Goal: Task Accomplishment & Management: Manage account settings

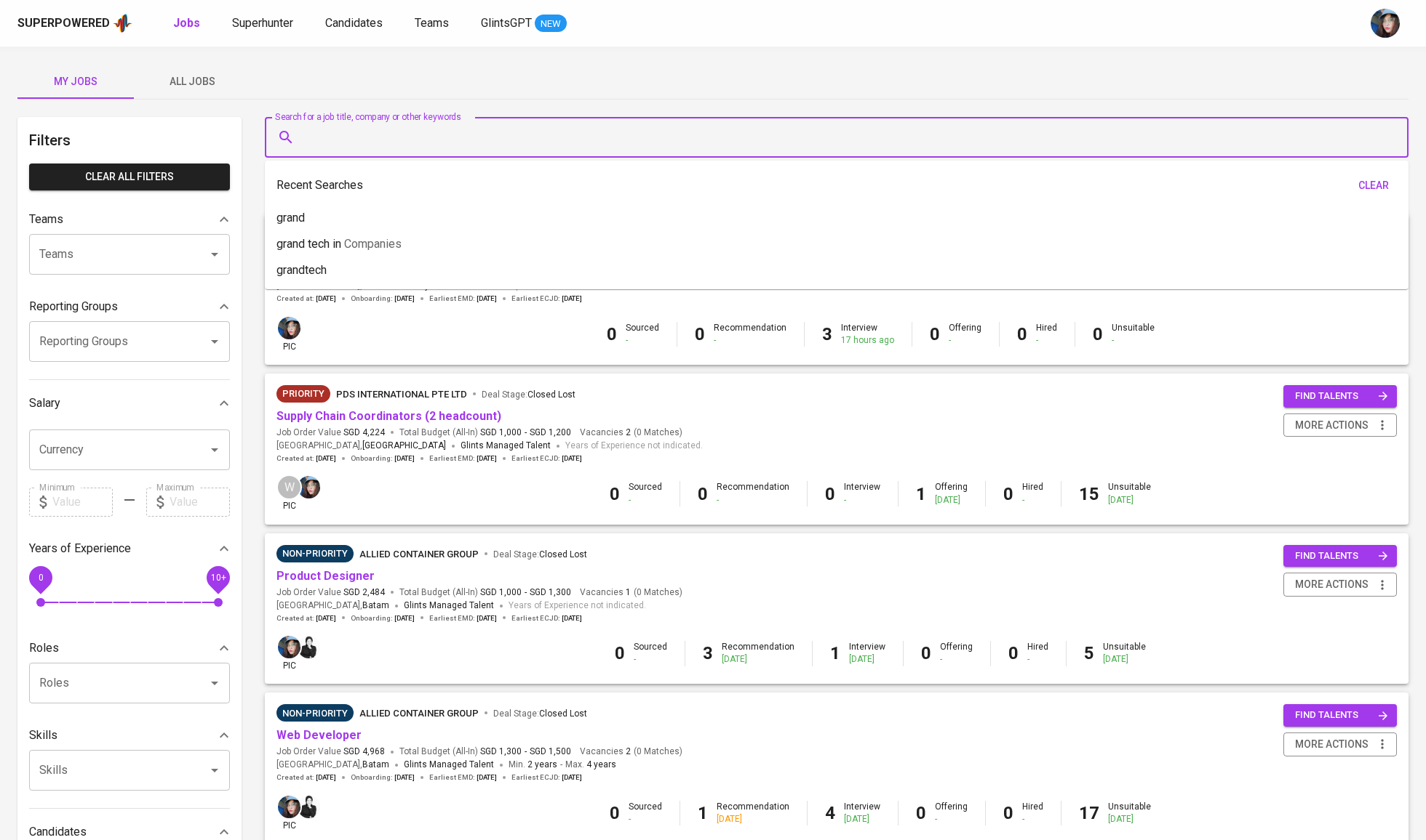
click at [359, 138] on input "Search for a job title, company or other keywords" at bounding box center [840, 137] width 1079 height 27
click at [178, 90] on button "All Jobs" at bounding box center [192, 82] width 116 height 35
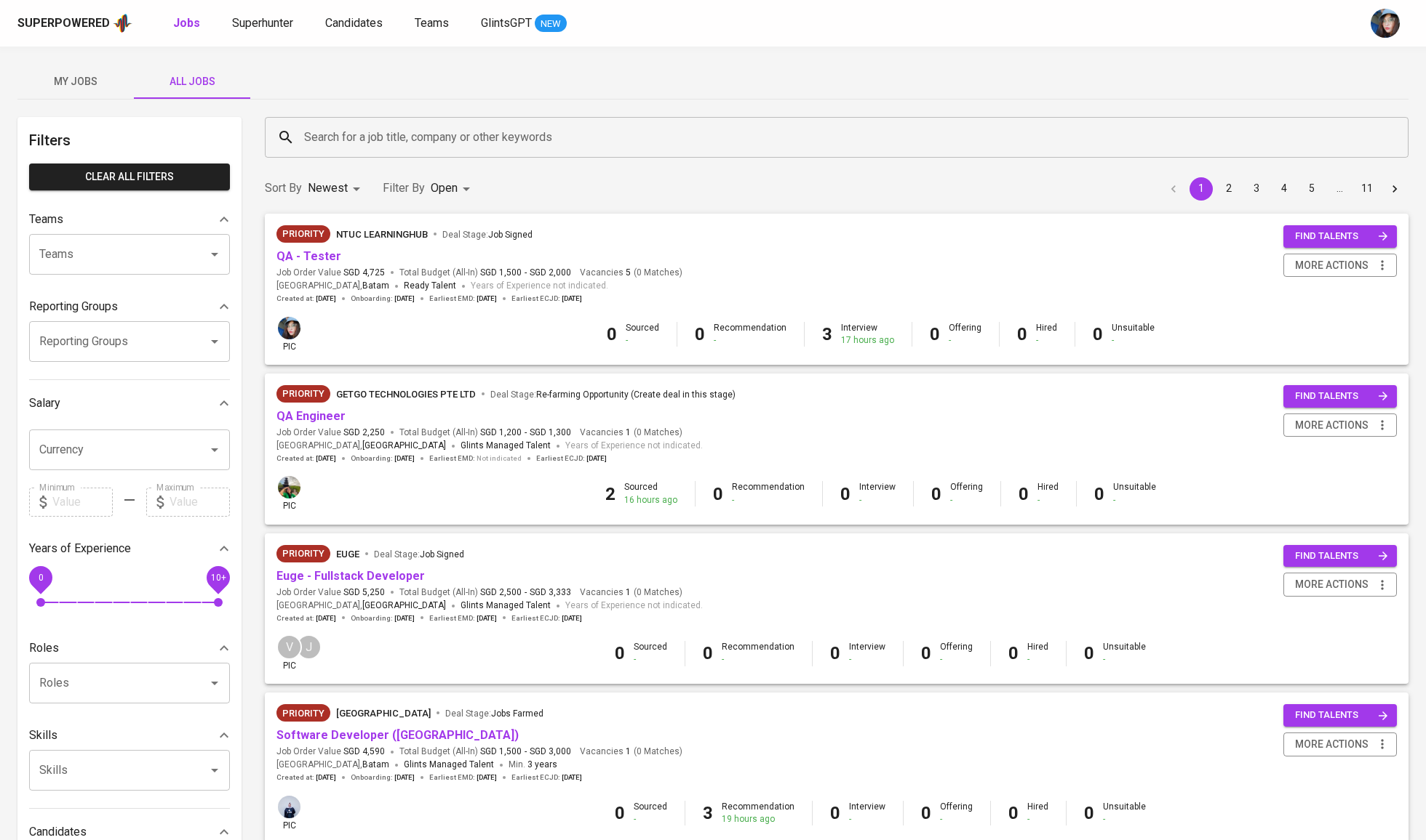
click at [103, 89] on span "My Jobs" at bounding box center [76, 81] width 99 height 19
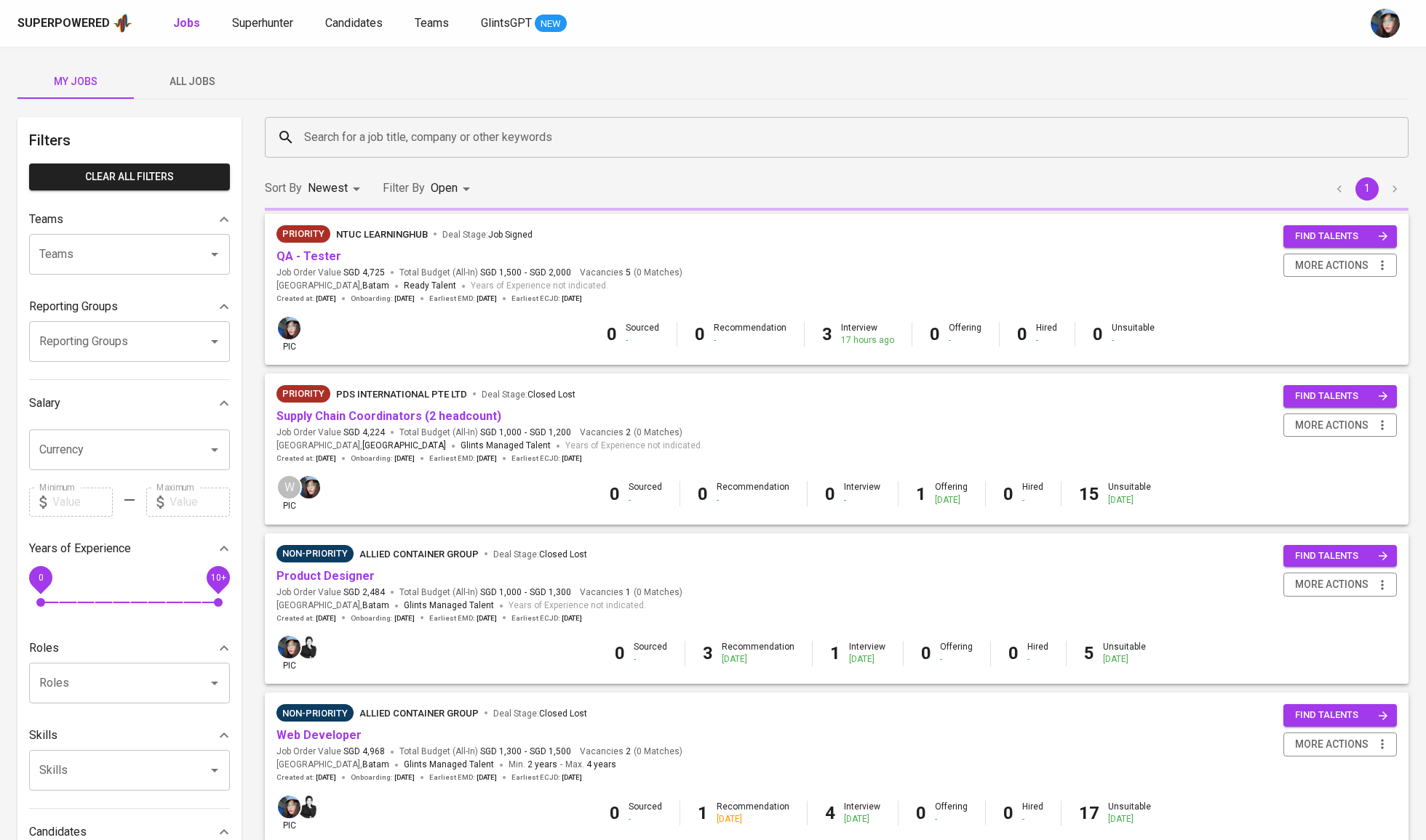
click at [445, 143] on input "Search for a job title, company or other keywords" at bounding box center [840, 137] width 1079 height 27
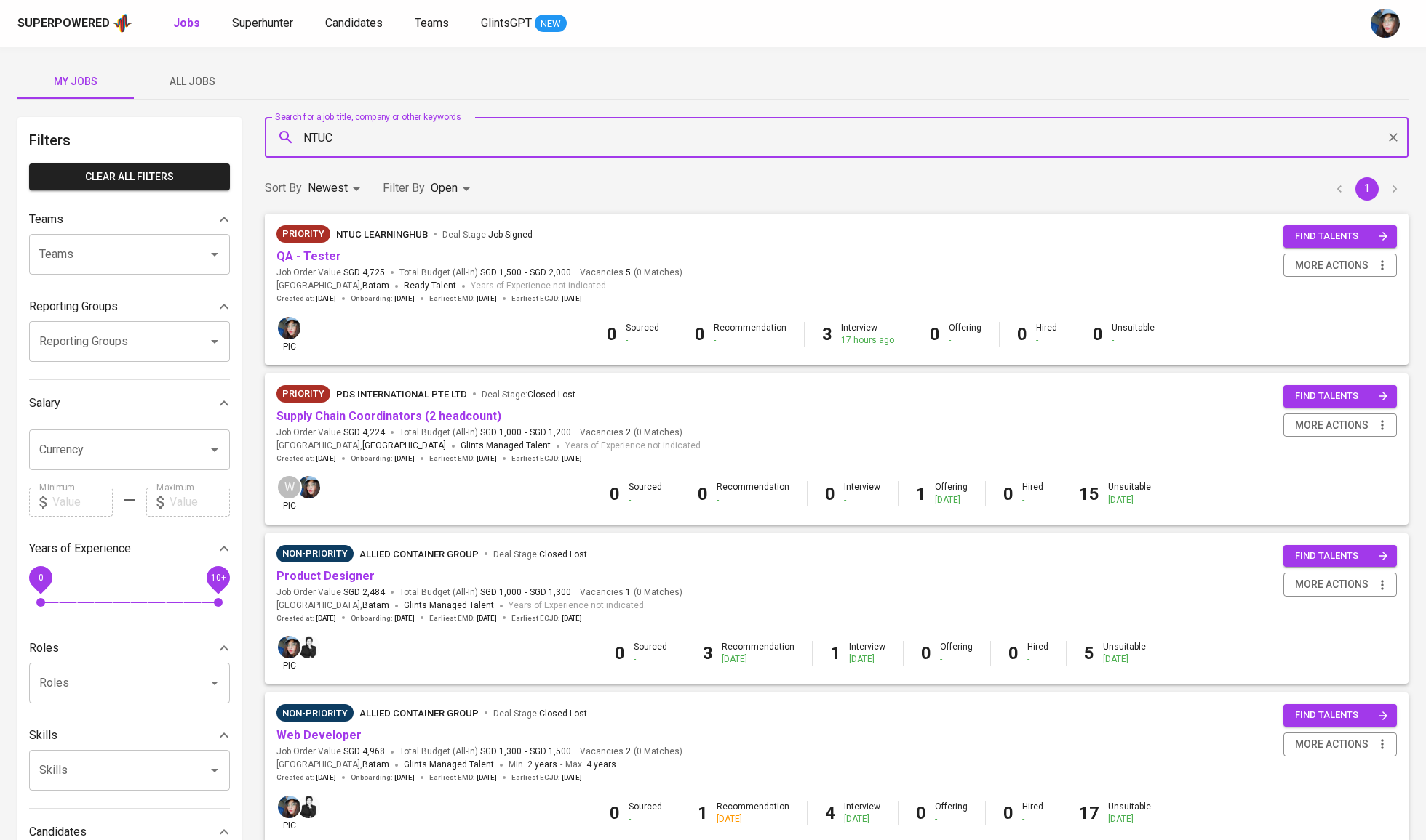
type input "NTUC"
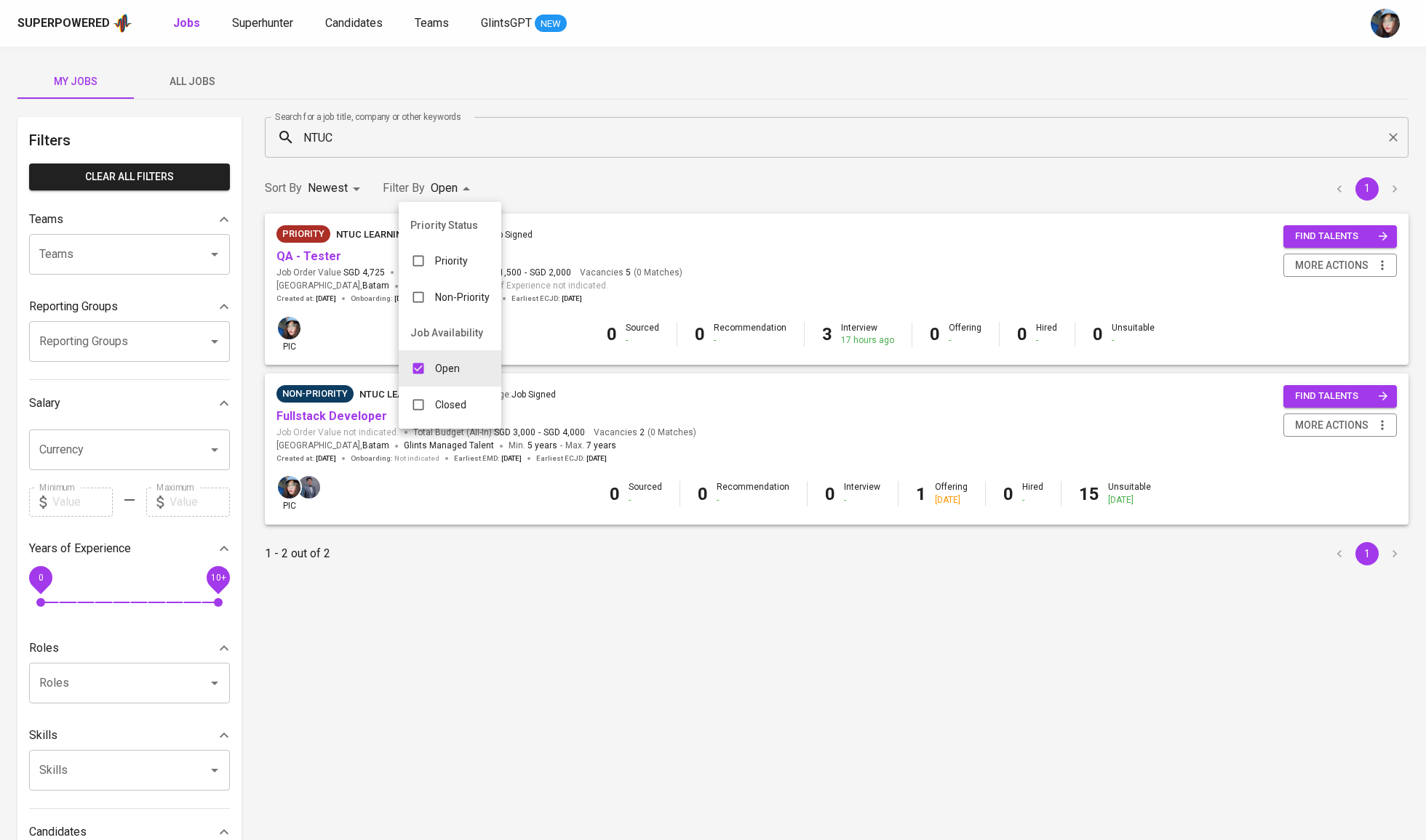
click at [439, 186] on body "Superpowered Jobs Superhunter Candidates Teams GlintsGPT NEW My Jobs All Jobs F…" at bounding box center [713, 496] width 1426 height 992
click at [452, 375] on p "Open" at bounding box center [447, 368] width 25 height 14
checkbox input "false"
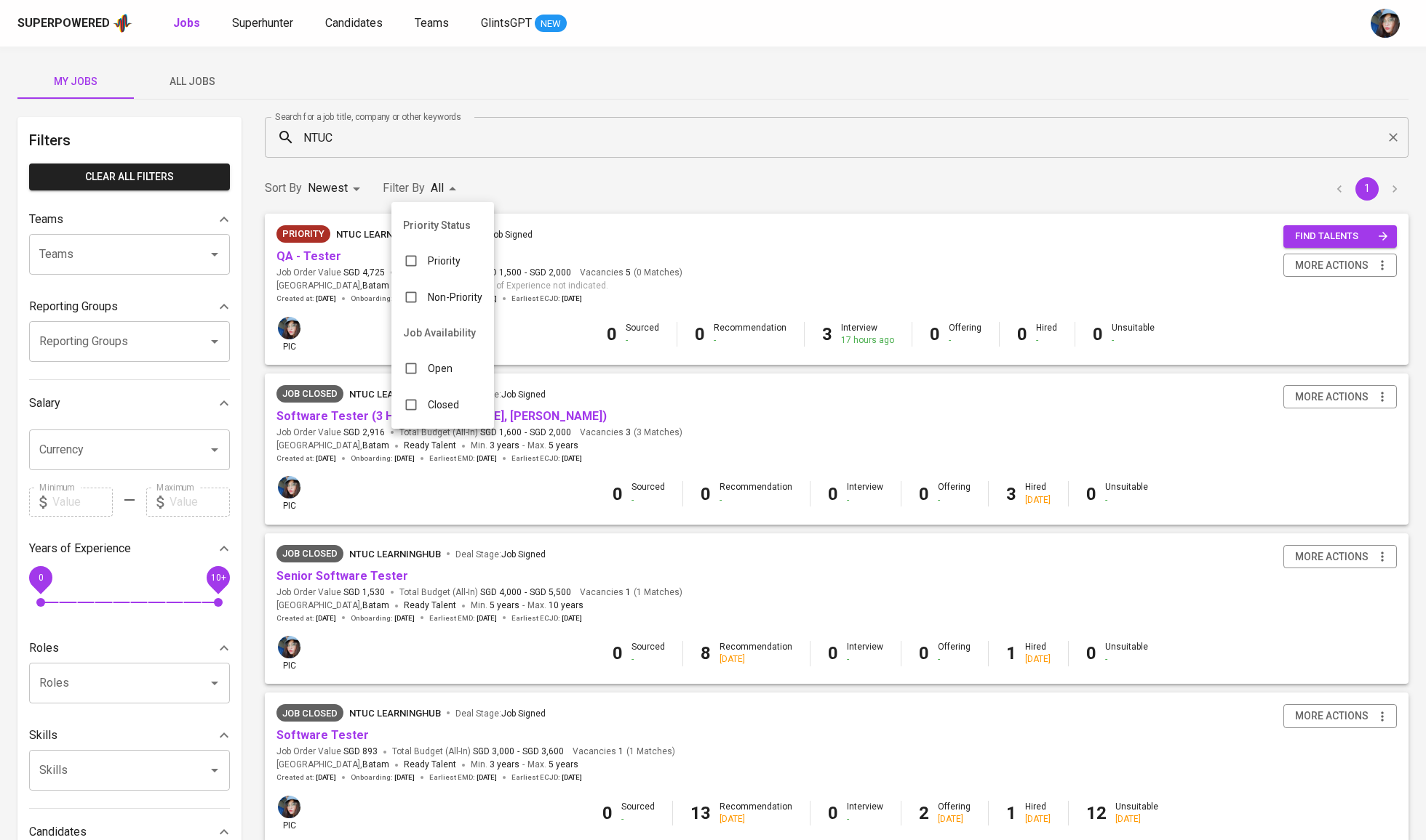
click at [459, 413] on p "Closed" at bounding box center [443, 405] width 31 height 14
type input "CLOSE"
checkbox input "true"
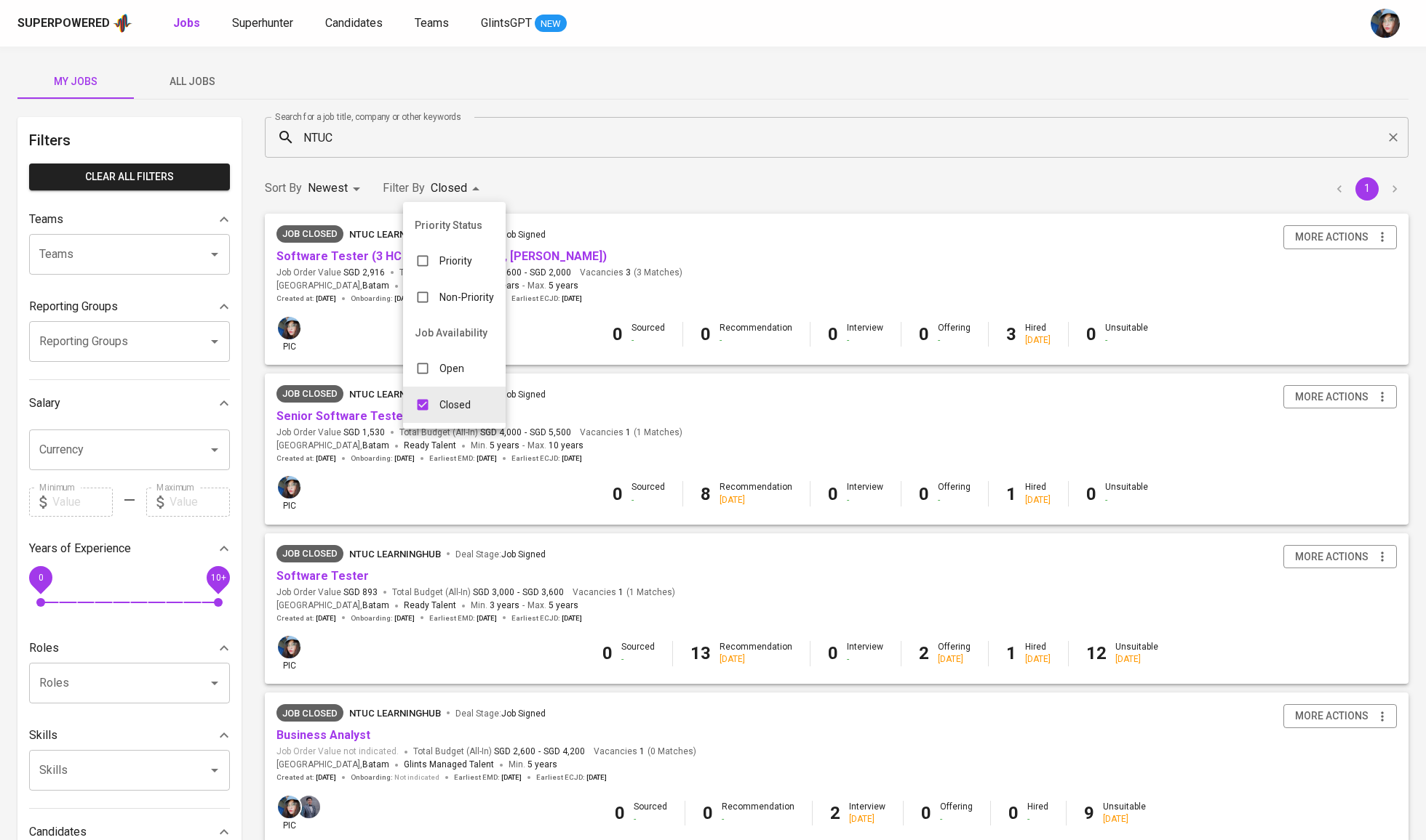
click at [524, 160] on div at bounding box center [713, 420] width 1426 height 840
click at [376, 420] on link "Senior Software Tester" at bounding box center [341, 416] width 131 height 14
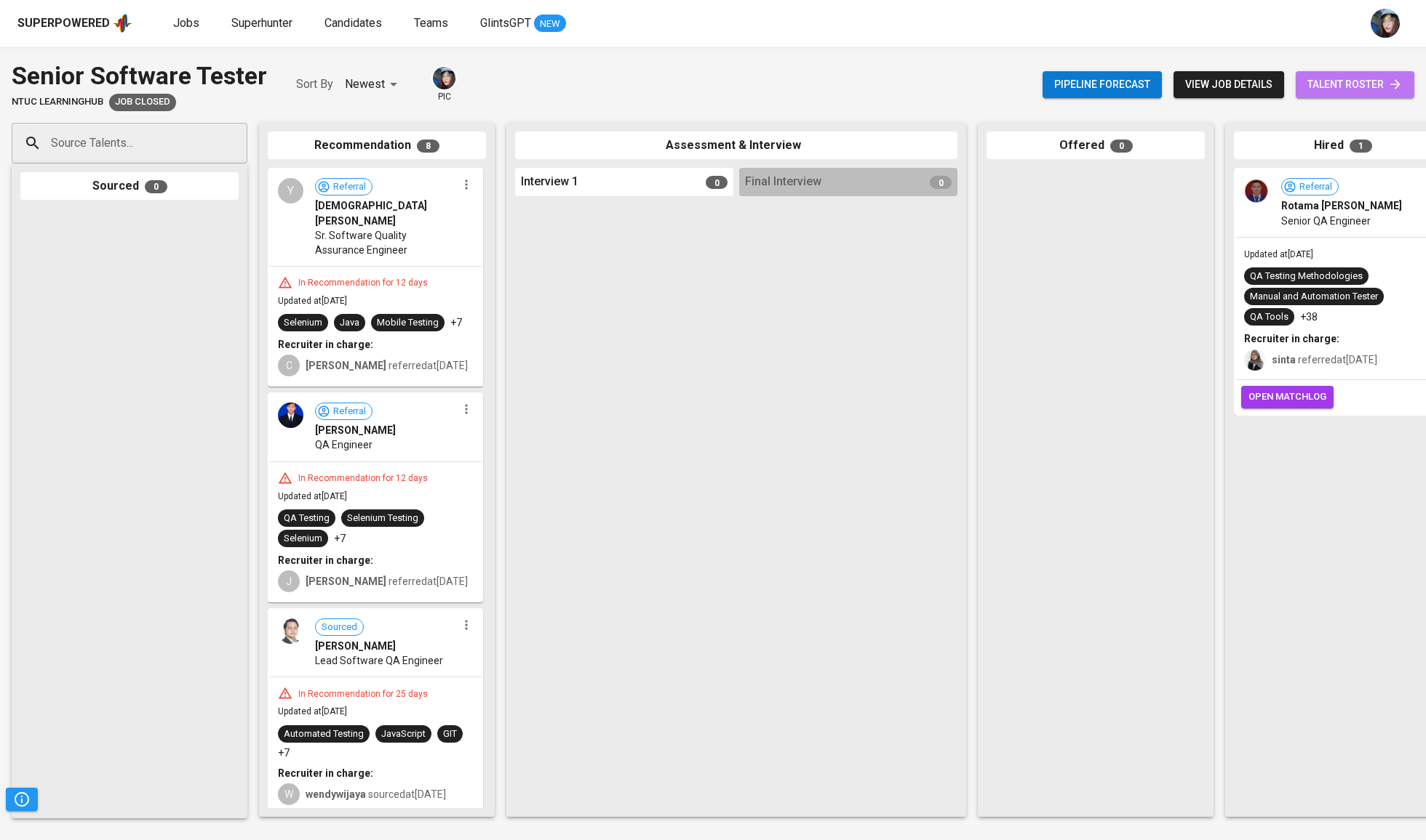
click at [1375, 85] on span "talent roster" at bounding box center [1355, 85] width 95 height 19
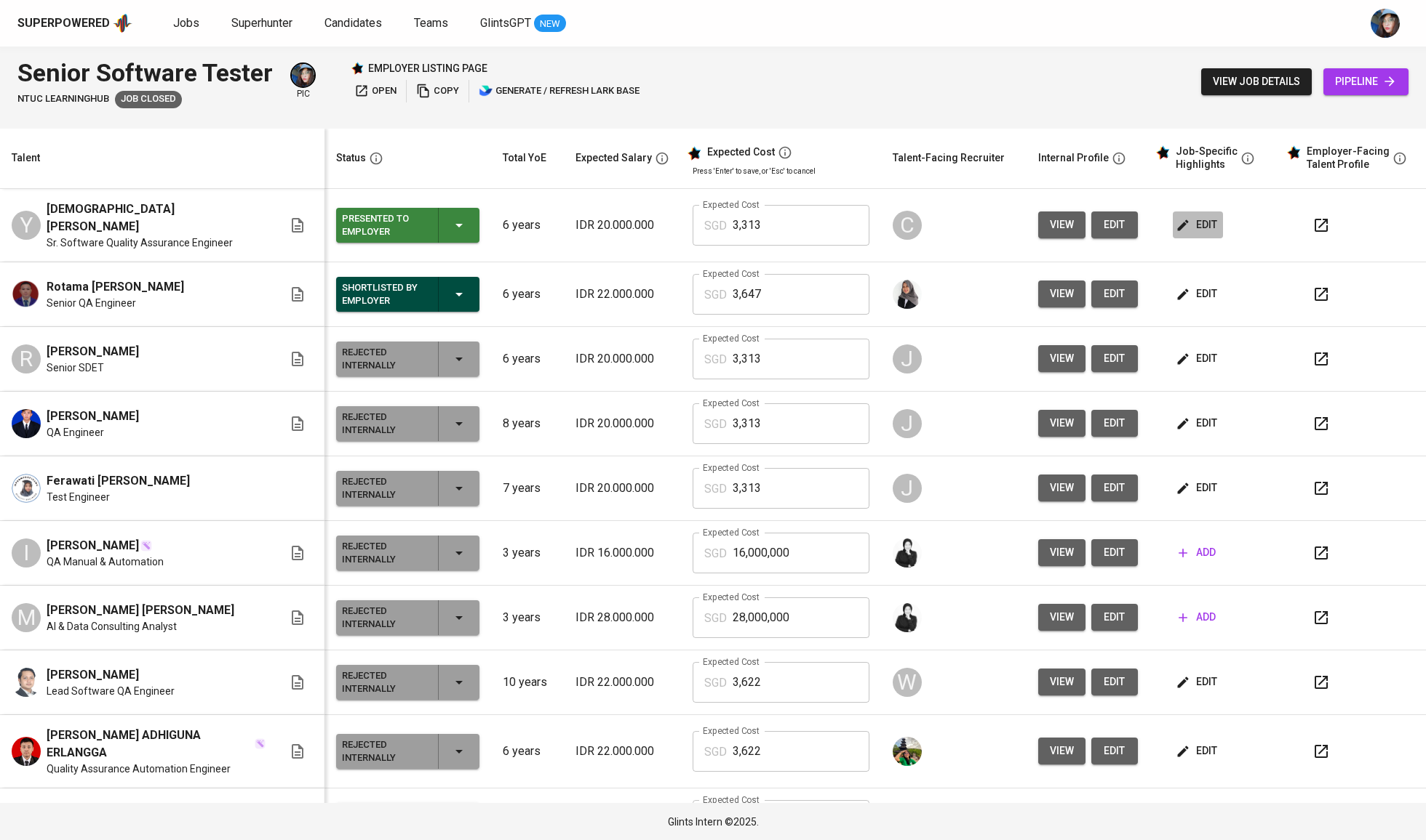
click at [1187, 230] on span "edit" at bounding box center [1198, 225] width 39 height 19
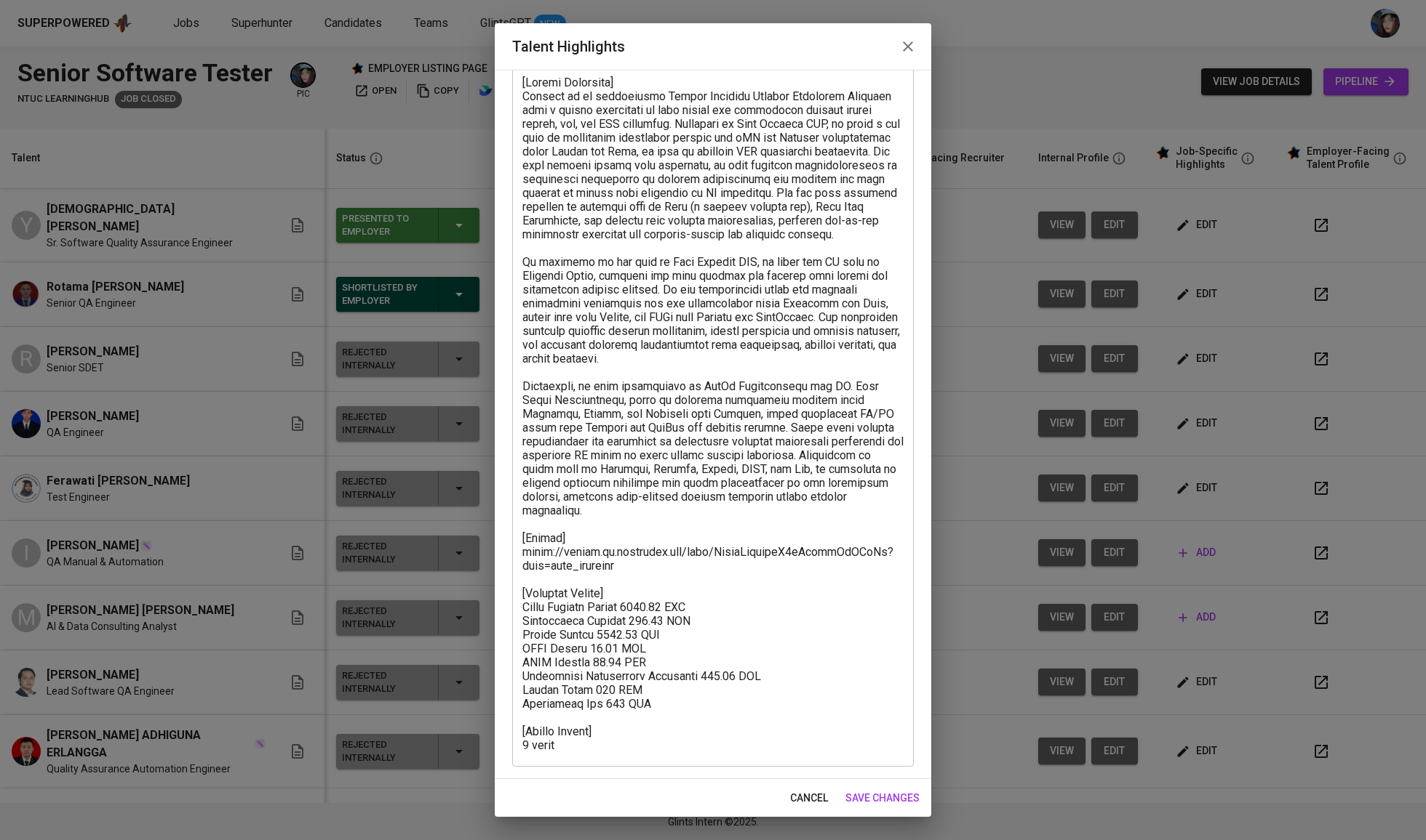
scroll to position [91, 0]
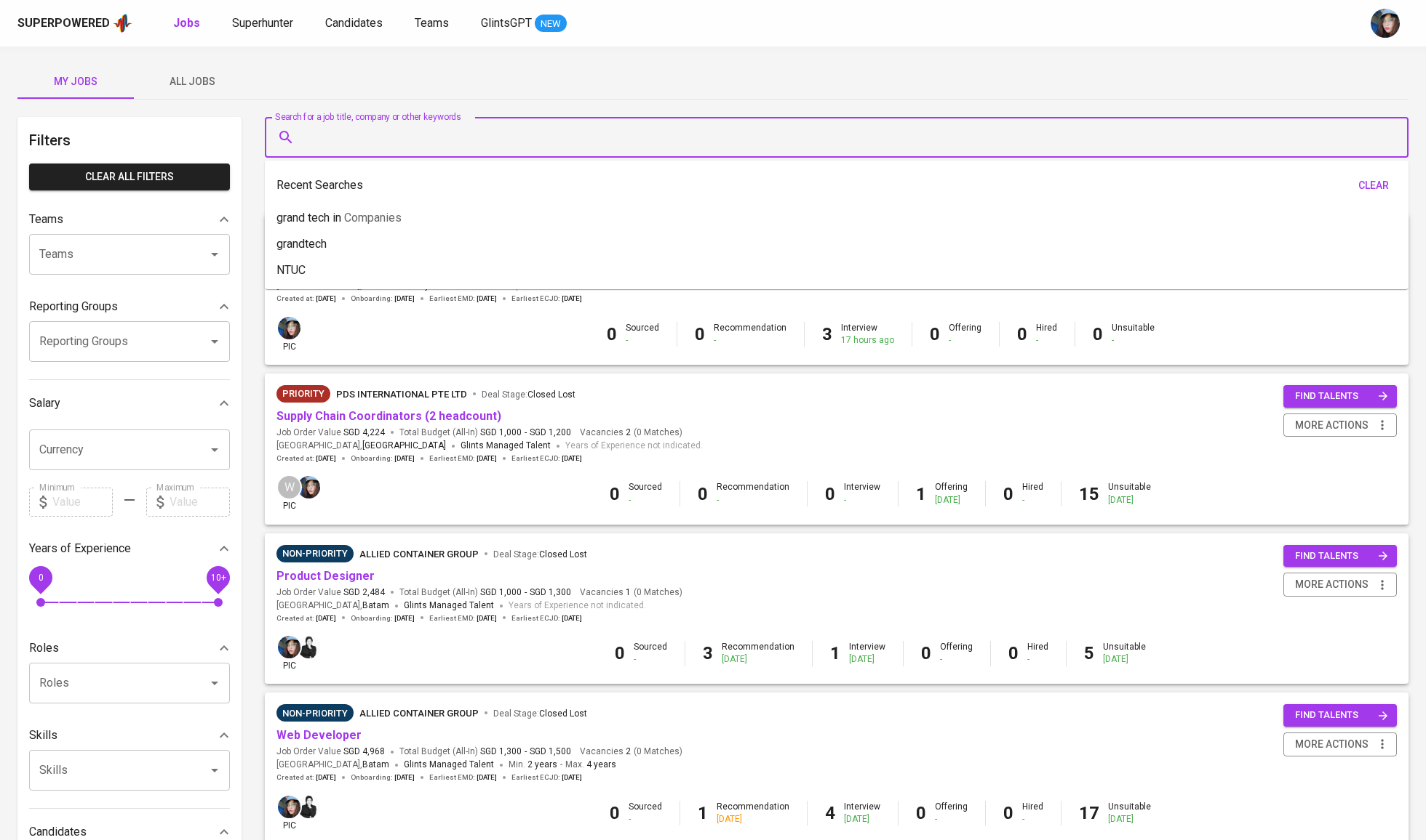
click at [419, 152] on input "Search for a job title, company or other keywords" at bounding box center [840, 137] width 1079 height 27
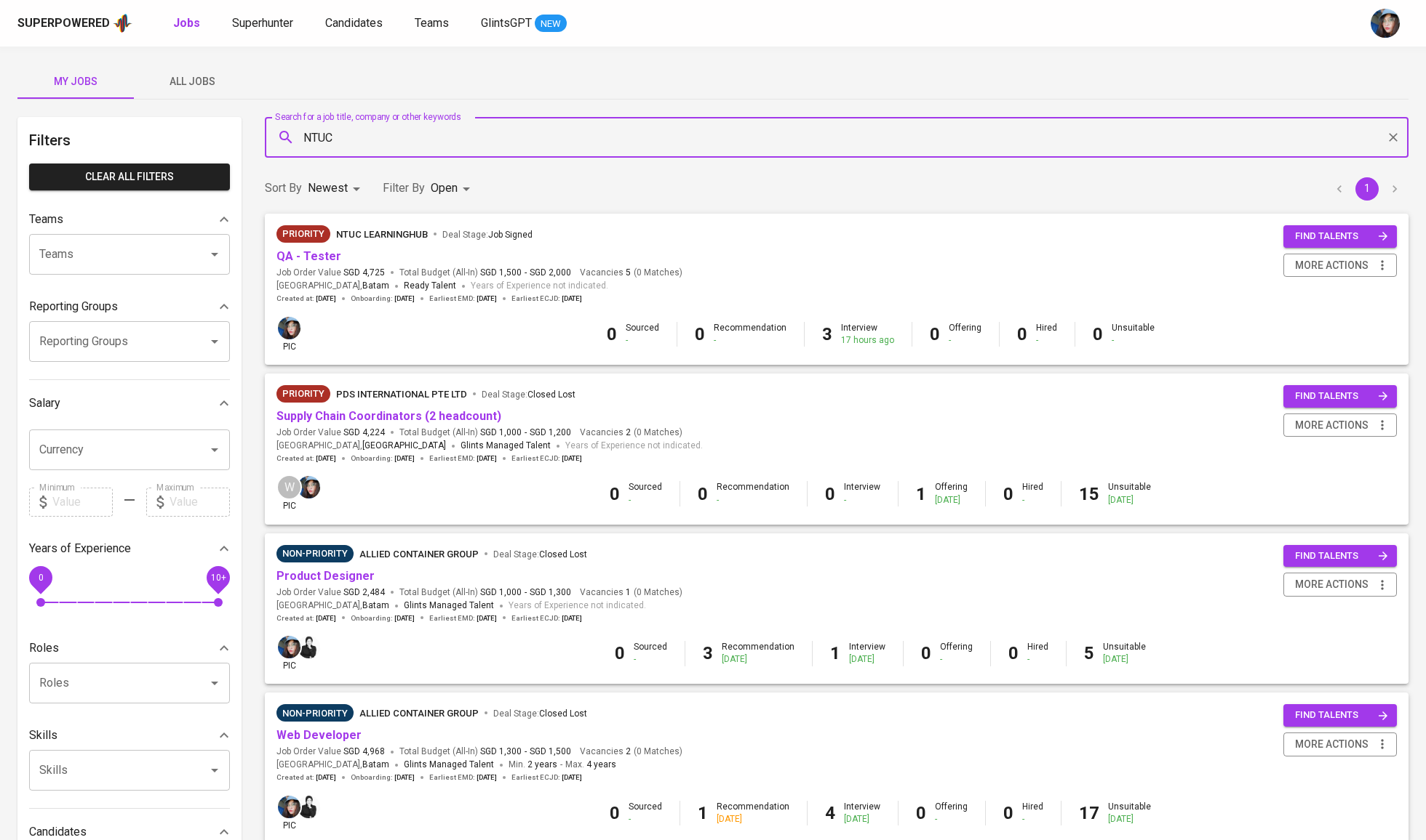
type input "NTUC"
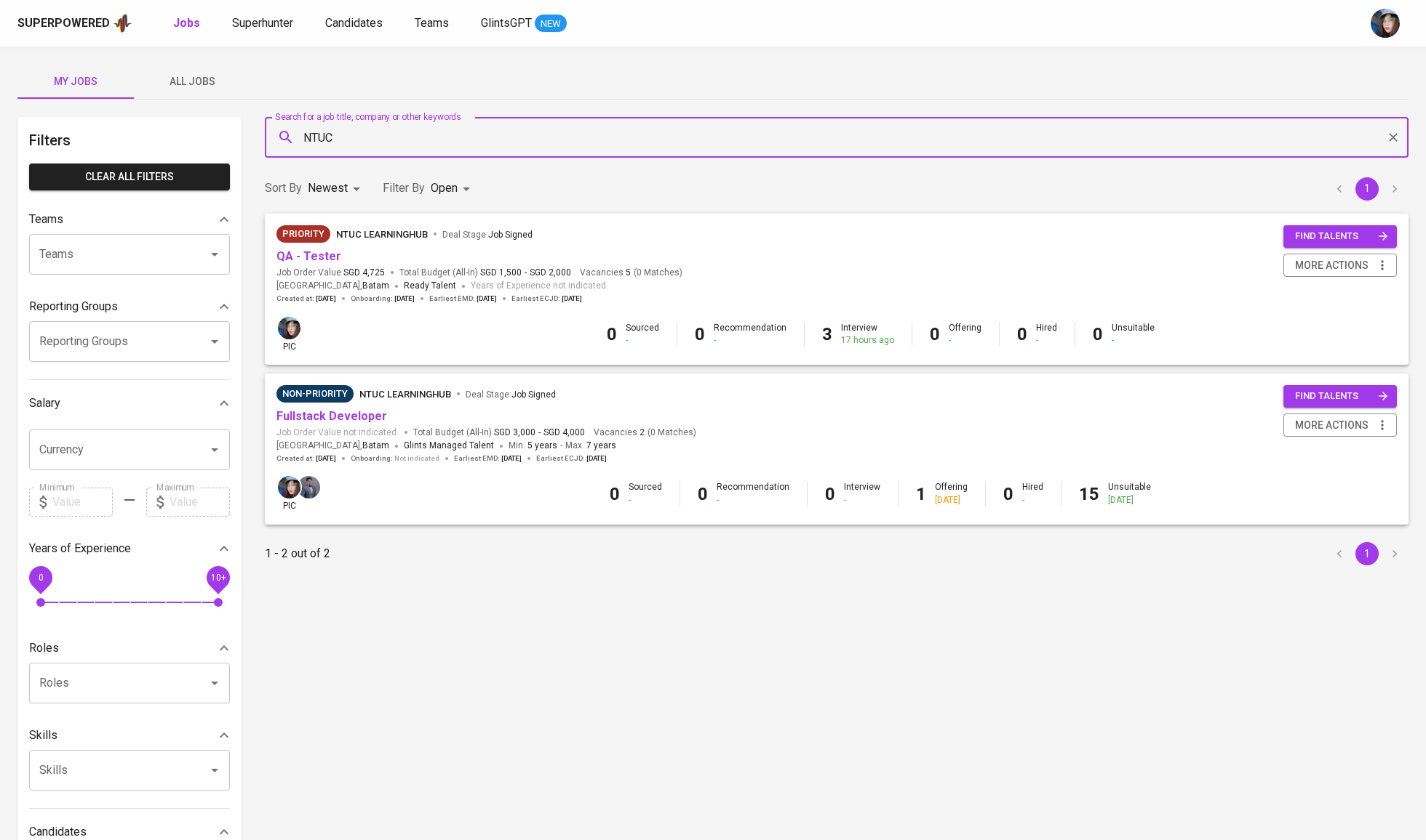
click at [438, 201] on body "Superpowered Jobs Superhunter Candidates Teams GlintsGPT NEW My Jobs All Jobs F…" at bounding box center [713, 496] width 1426 height 992
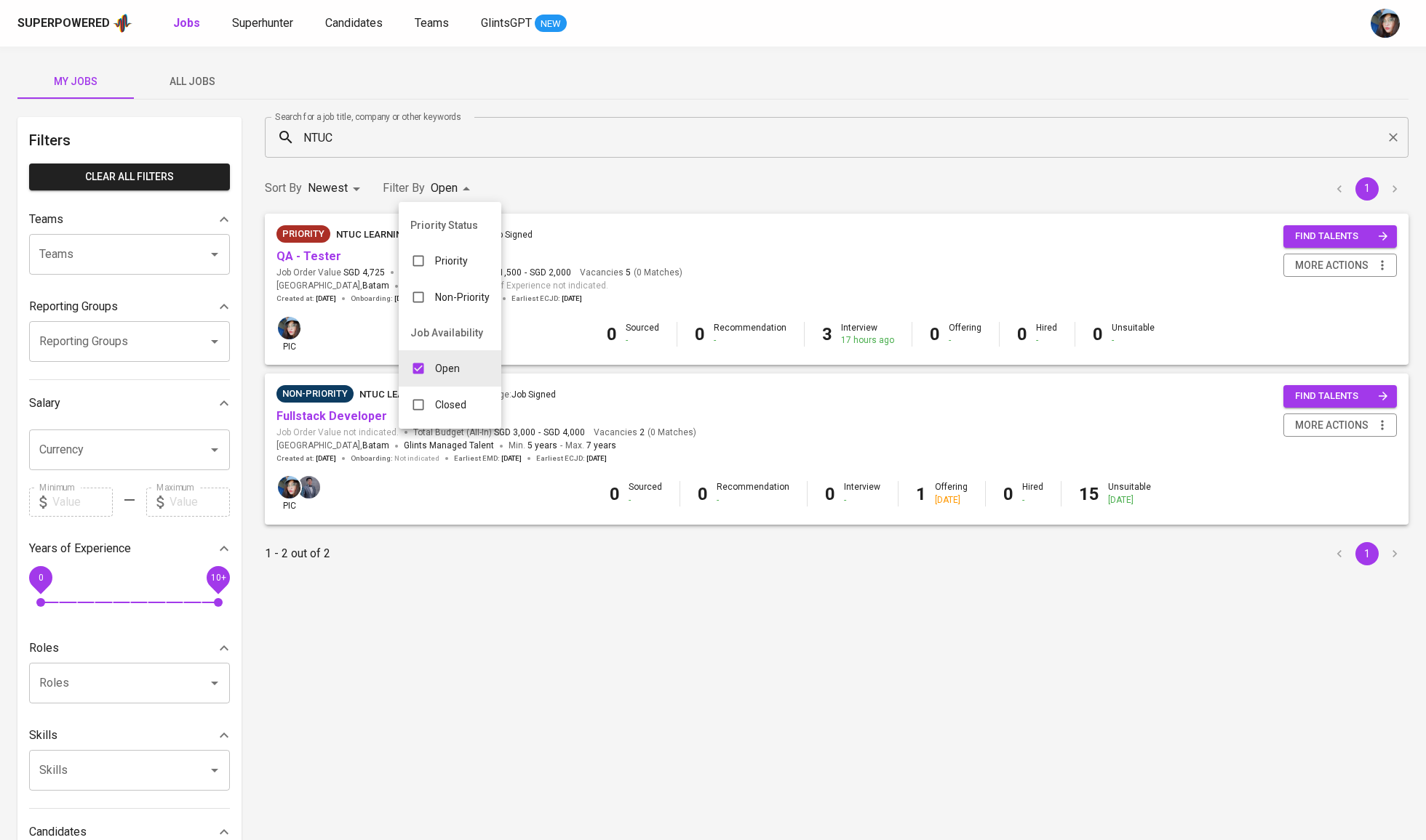
click at [454, 413] on p "Closed" at bounding box center [450, 405] width 31 height 14
type input "OPEN,CLOSE"
checkbox input "true"
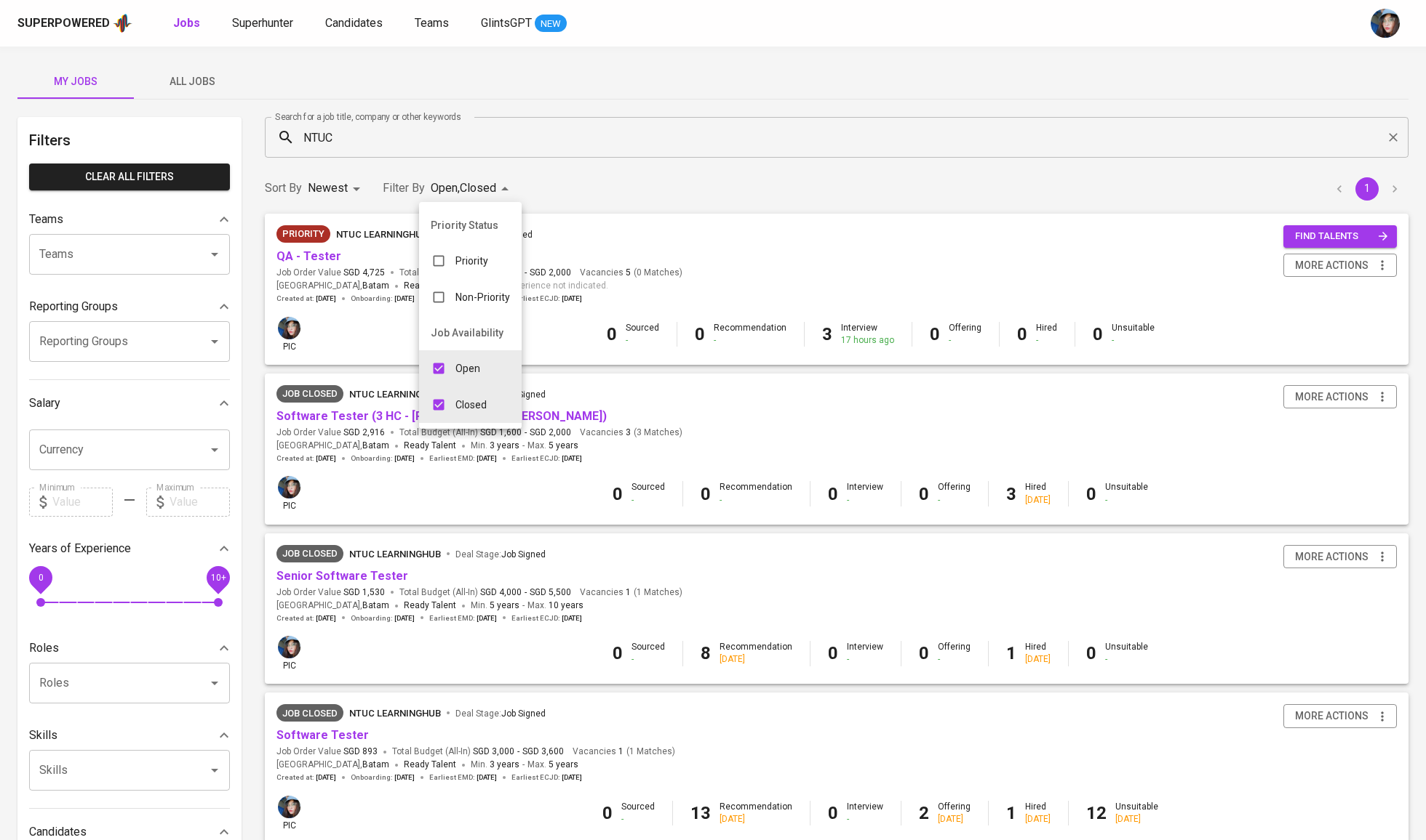
drag, startPoint x: 356, startPoint y: 420, endPoint x: 356, endPoint y: 517, distance: 97.0
click at [356, 499] on div at bounding box center [713, 420] width 1426 height 840
click at [364, 579] on link "Senior Software Tester" at bounding box center [341, 576] width 131 height 14
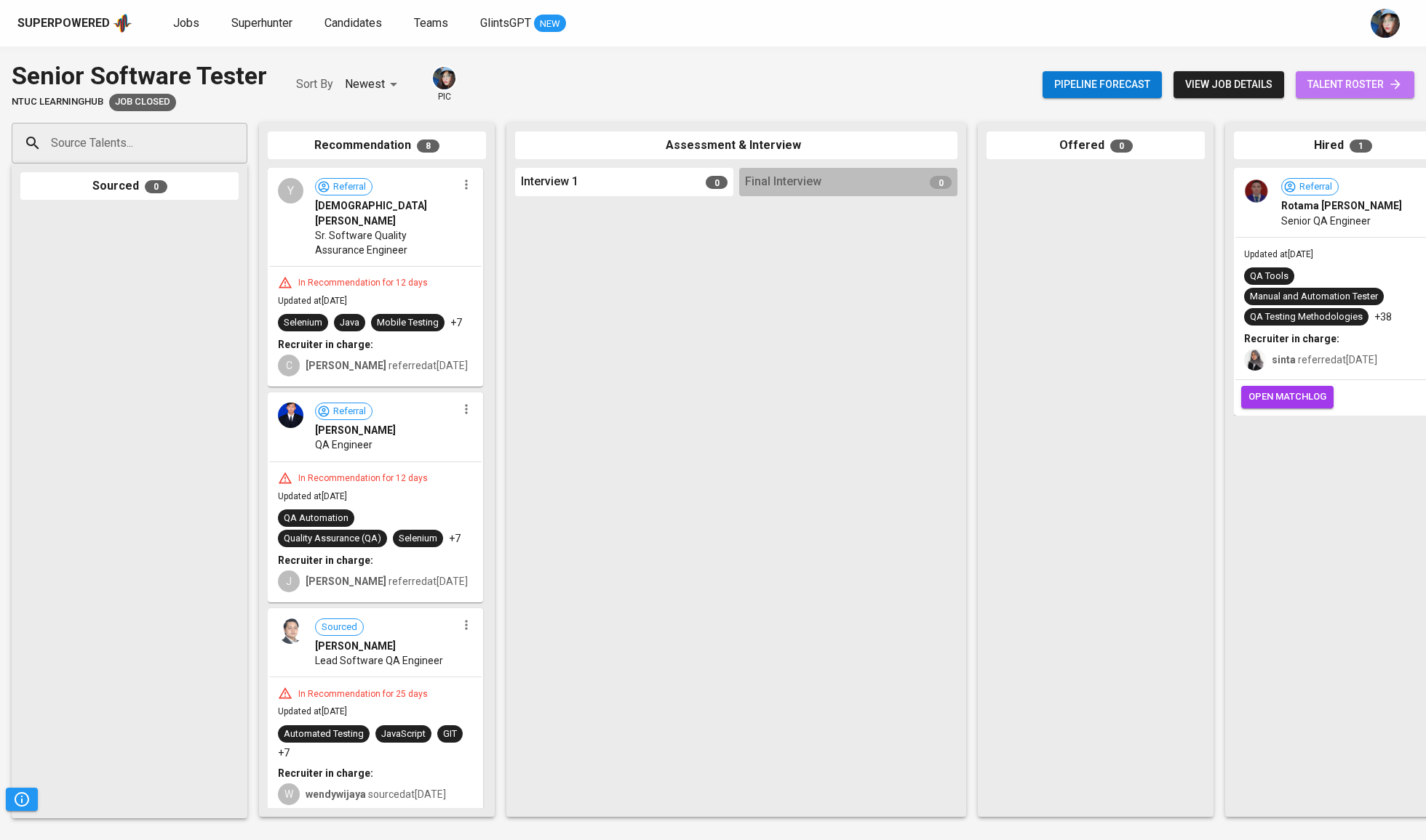
click at [1356, 91] on span "talent roster" at bounding box center [1355, 85] width 95 height 19
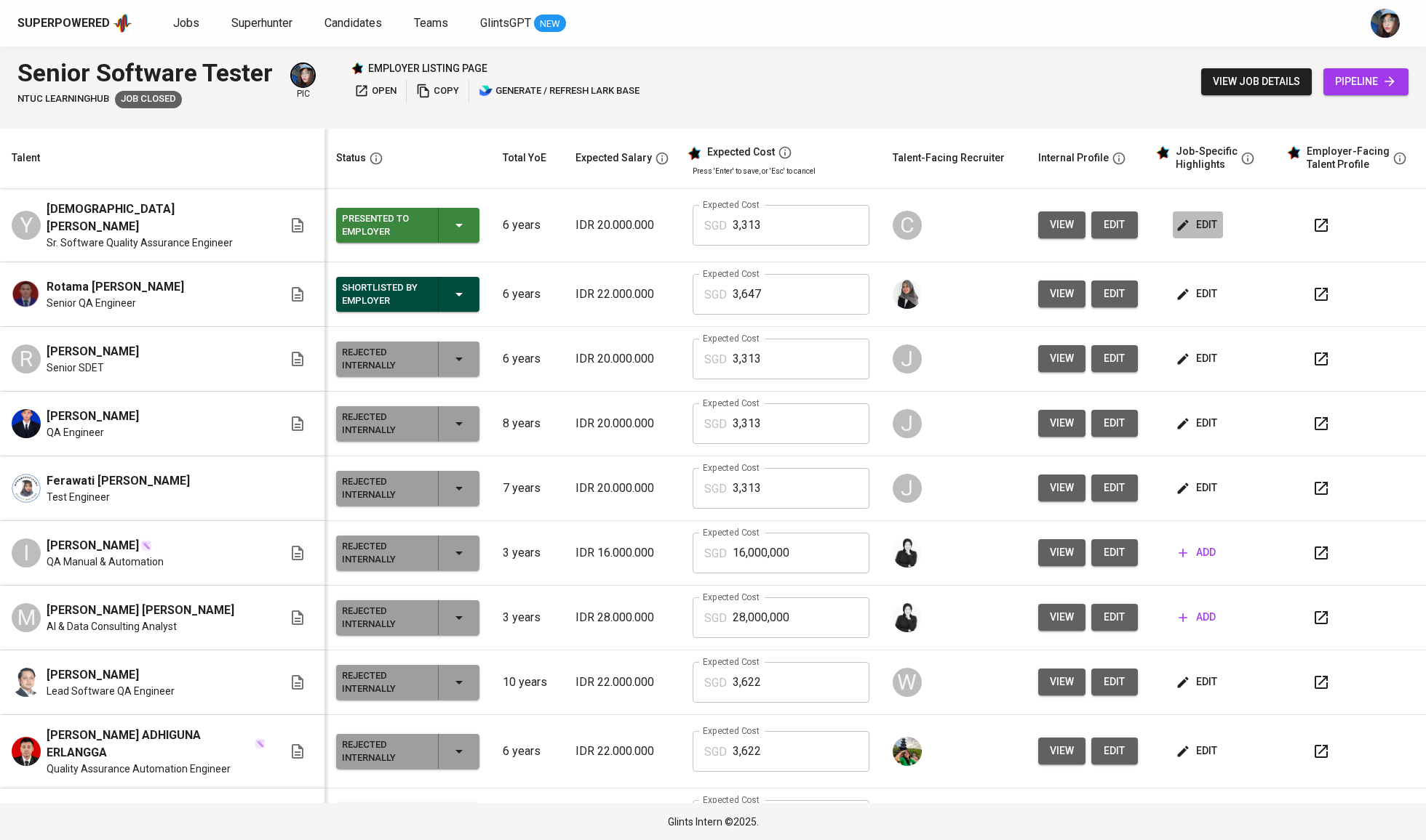
click at [1185, 235] on button "edit" at bounding box center [1198, 225] width 50 height 27
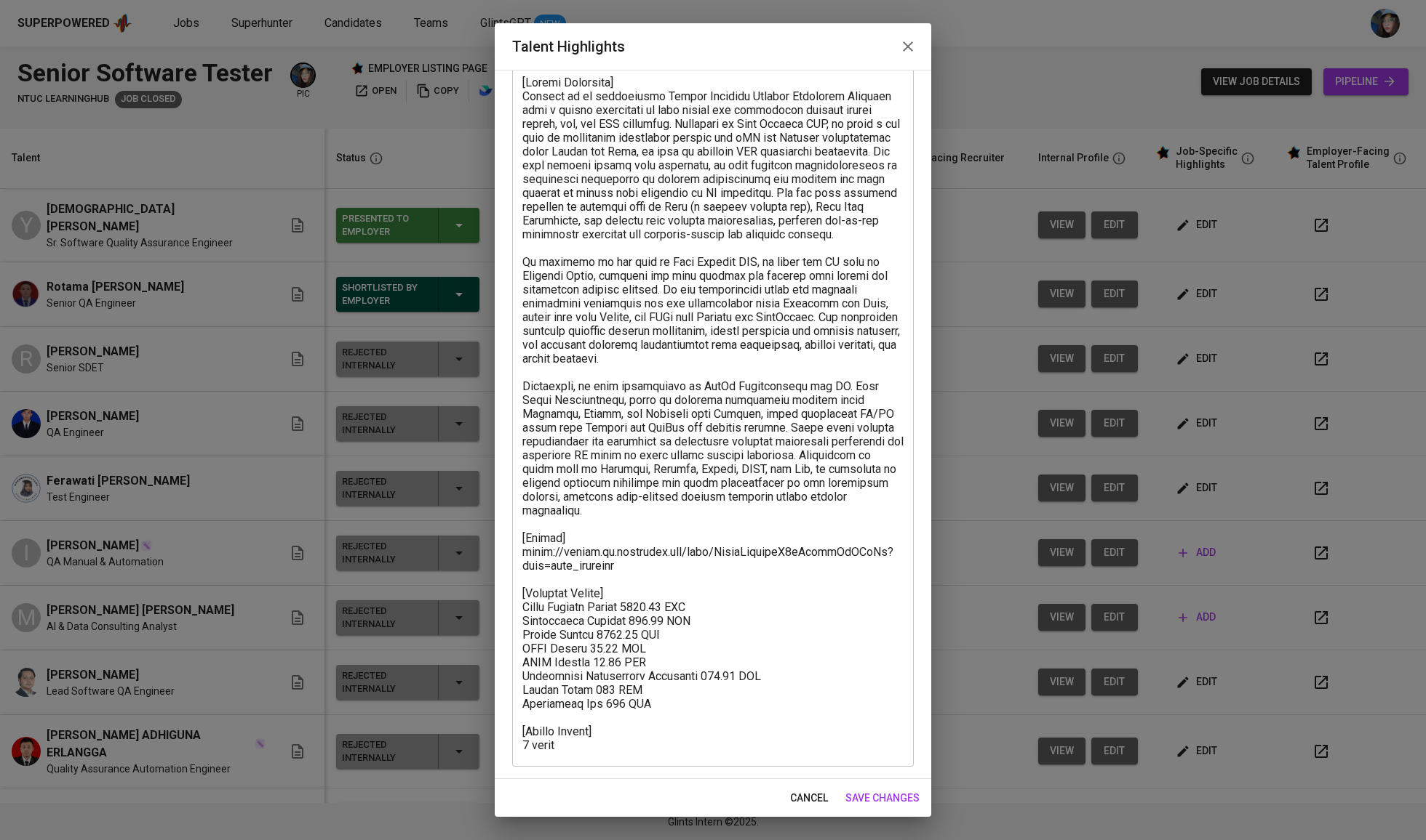
scroll to position [91, 0]
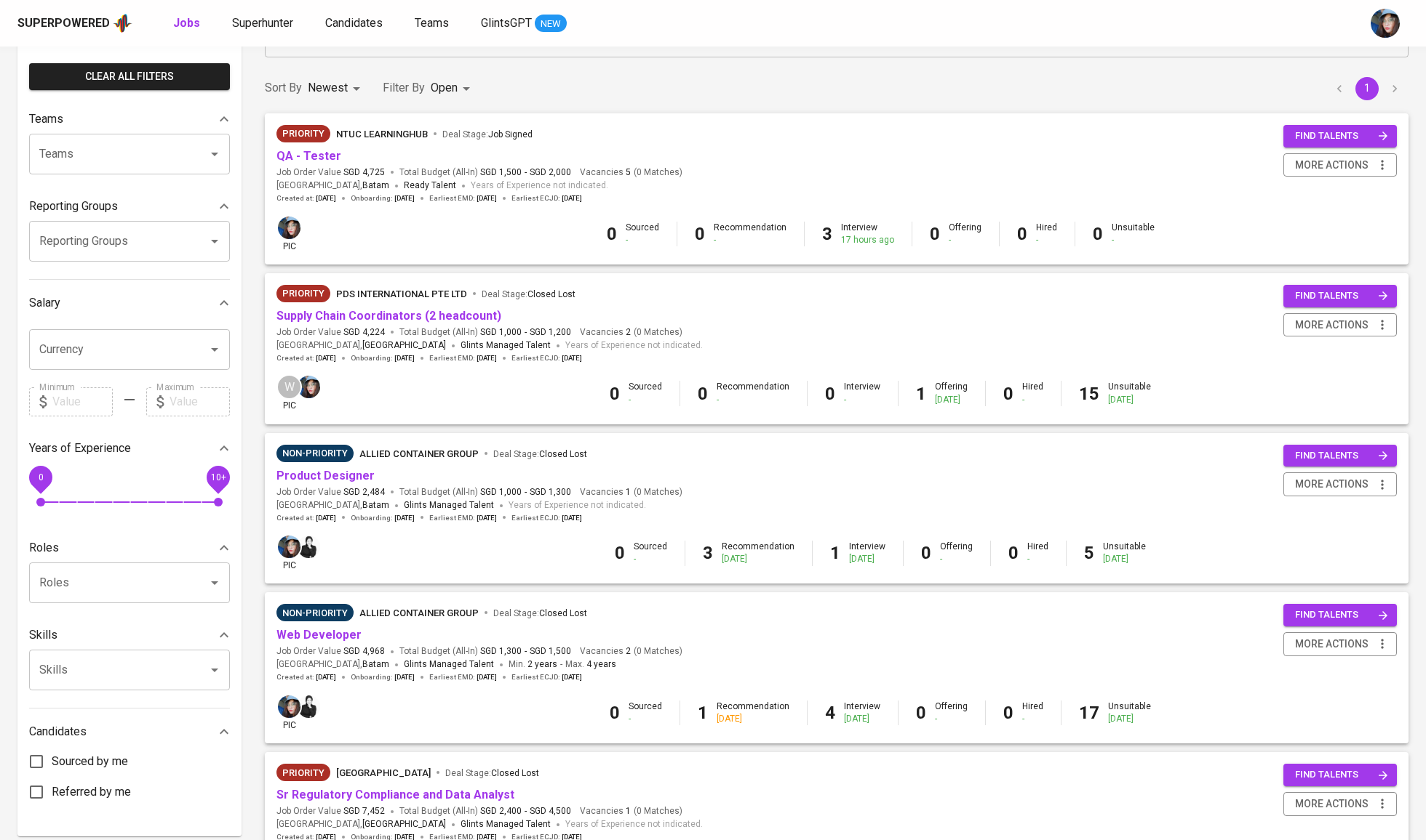
scroll to position [161, 0]
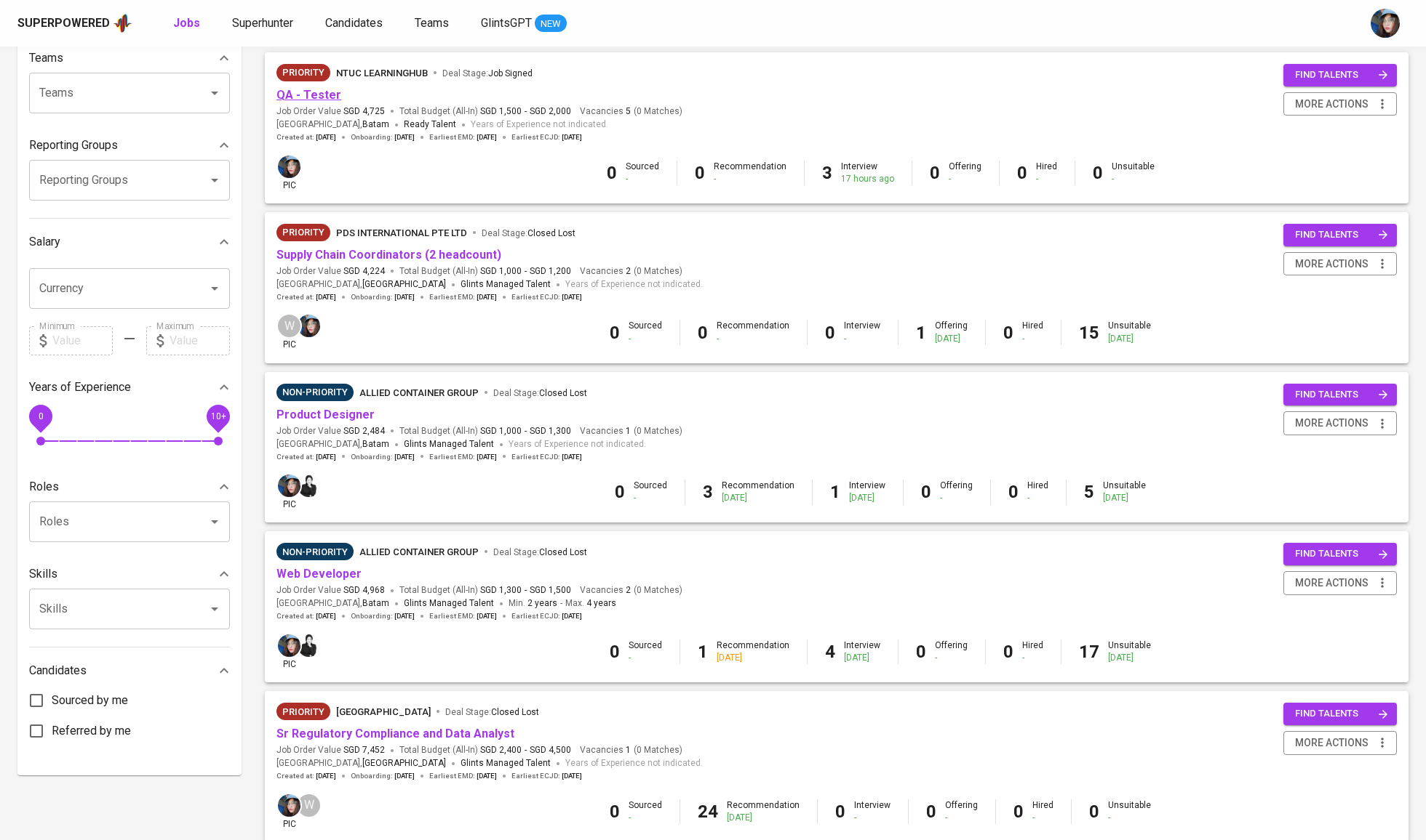
click at [332, 97] on link "QA - Tester" at bounding box center [308, 95] width 64 height 14
